Goal: Use online tool/utility: Utilize a website feature to perform a specific function

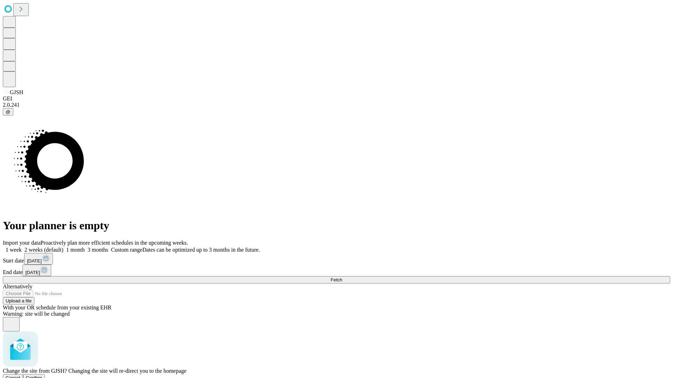
click at [42, 376] on span "Confirm" at bounding box center [34, 378] width 16 height 5
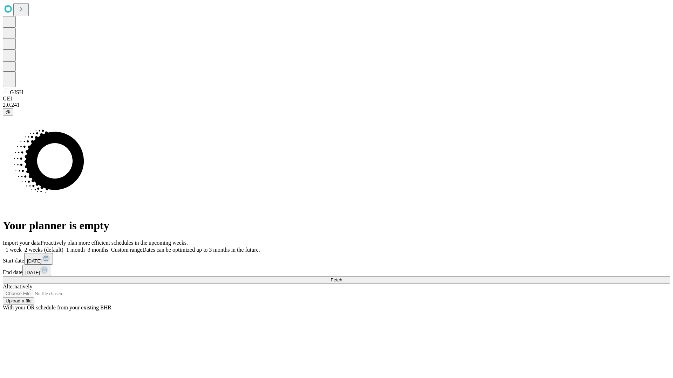
click at [63, 247] on label "2 weeks (default)" at bounding box center [43, 250] width 42 height 6
click at [342, 278] on span "Fetch" at bounding box center [336, 280] width 12 height 5
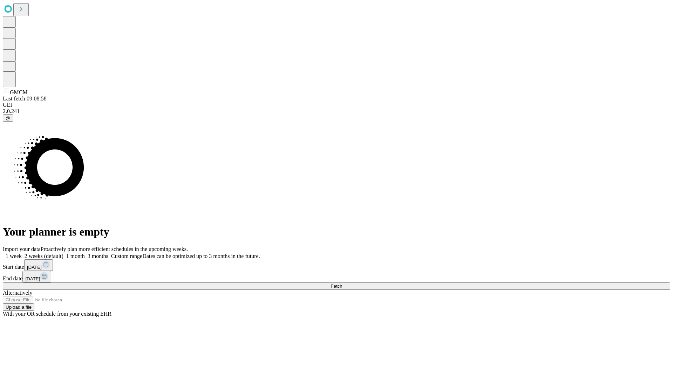
click at [63, 253] on label "2 weeks (default)" at bounding box center [43, 256] width 42 height 6
click at [342, 284] on span "Fetch" at bounding box center [336, 286] width 12 height 5
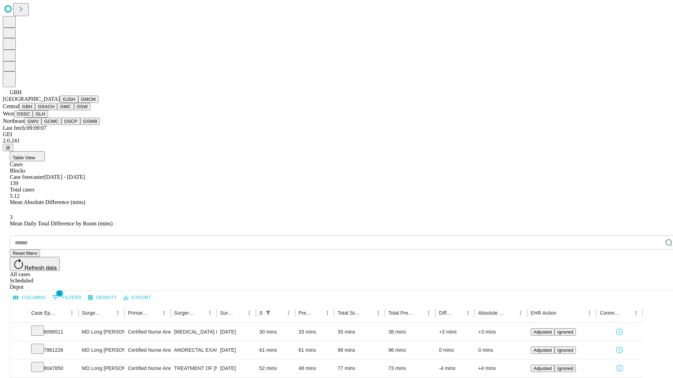
click at [54, 110] on button "GSACH" at bounding box center [46, 106] width 22 height 7
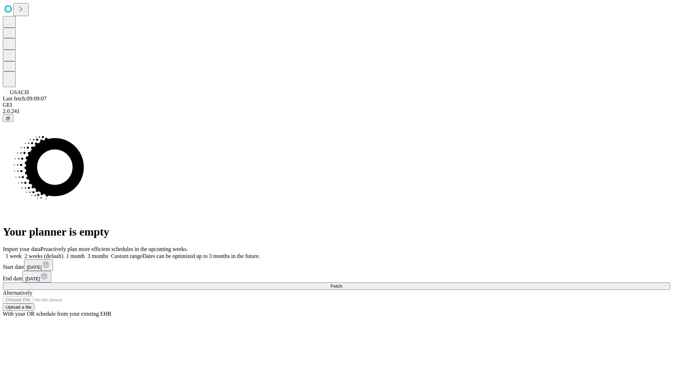
click at [63, 253] on label "2 weeks (default)" at bounding box center [43, 256] width 42 height 6
click at [342, 284] on span "Fetch" at bounding box center [336, 286] width 12 height 5
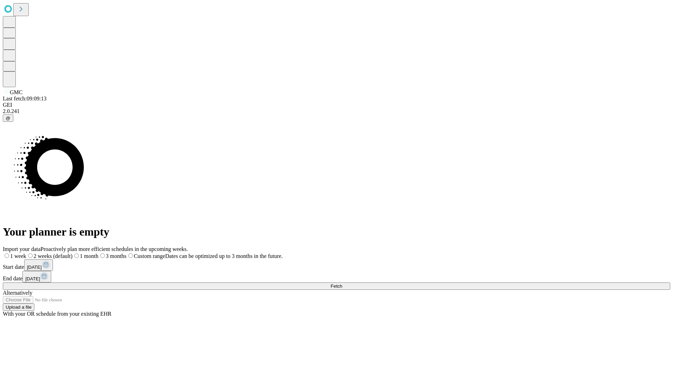
click at [73, 253] on label "2 weeks (default)" at bounding box center [49, 256] width 46 height 6
click at [342, 284] on span "Fetch" at bounding box center [336, 286] width 12 height 5
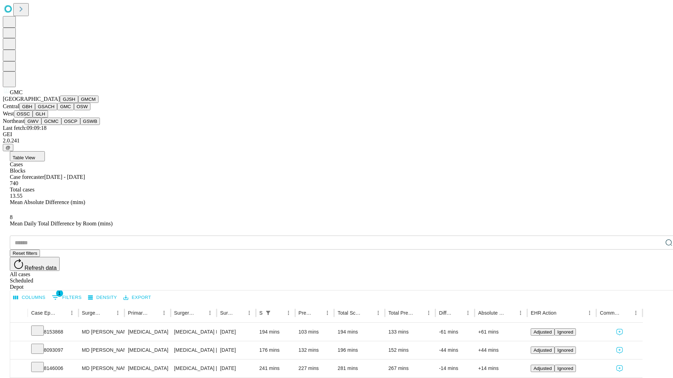
click at [74, 110] on button "OSW" at bounding box center [82, 106] width 17 height 7
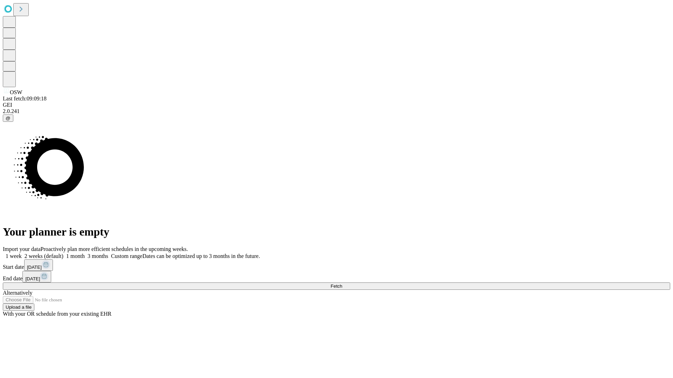
click at [63, 253] on label "2 weeks (default)" at bounding box center [43, 256] width 42 height 6
click at [342, 284] on span "Fetch" at bounding box center [336, 286] width 12 height 5
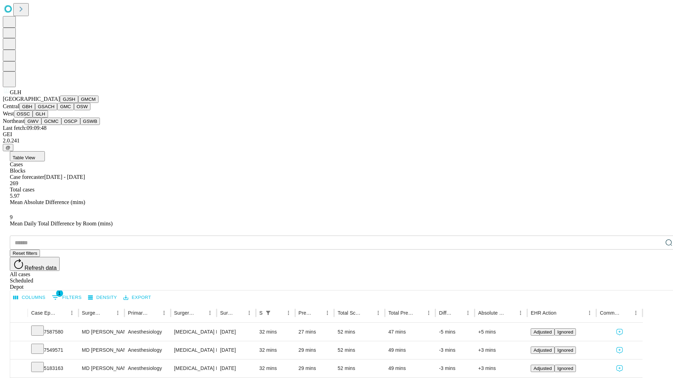
click at [41, 125] on button "GWV" at bounding box center [33, 121] width 17 height 7
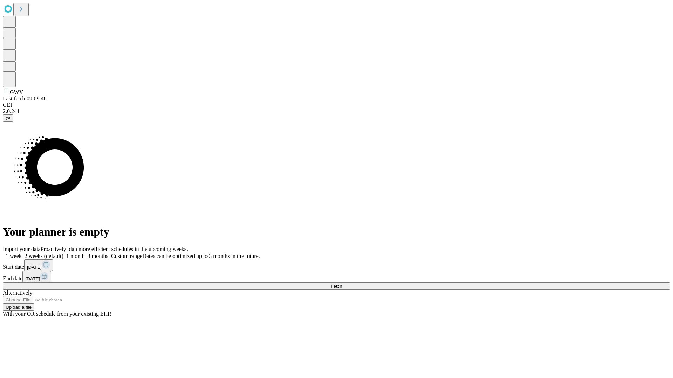
click at [63, 253] on label "2 weeks (default)" at bounding box center [43, 256] width 42 height 6
click at [342, 284] on span "Fetch" at bounding box center [336, 286] width 12 height 5
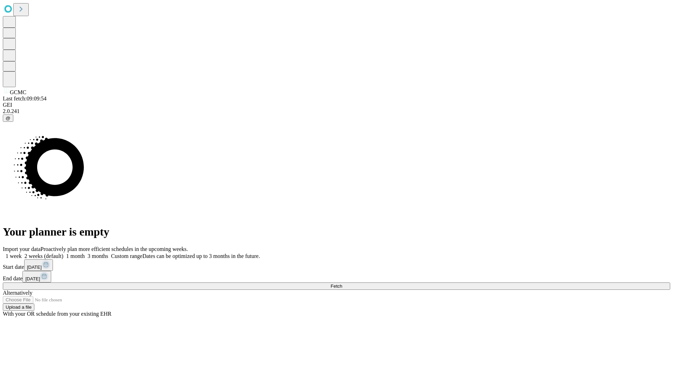
click at [63, 253] on label "2 weeks (default)" at bounding box center [43, 256] width 42 height 6
click at [342, 284] on span "Fetch" at bounding box center [336, 286] width 12 height 5
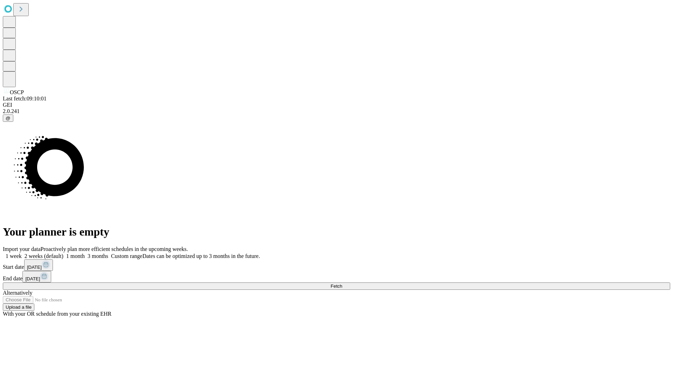
click at [342, 284] on span "Fetch" at bounding box center [336, 286] width 12 height 5
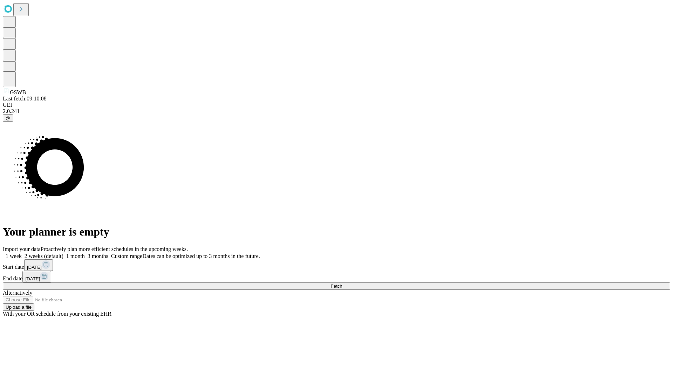
click at [63, 253] on label "2 weeks (default)" at bounding box center [43, 256] width 42 height 6
click at [342, 284] on span "Fetch" at bounding box center [336, 286] width 12 height 5
